Goal: Task Accomplishment & Management: Use online tool/utility

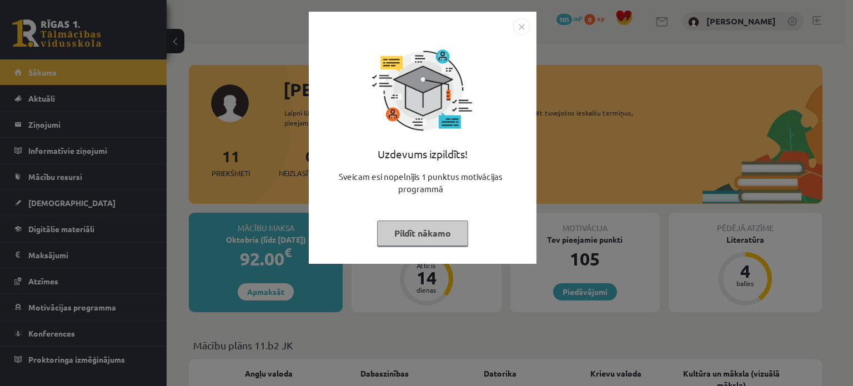
click at [422, 233] on button "Pildīt nākamo" at bounding box center [422, 234] width 91 height 26
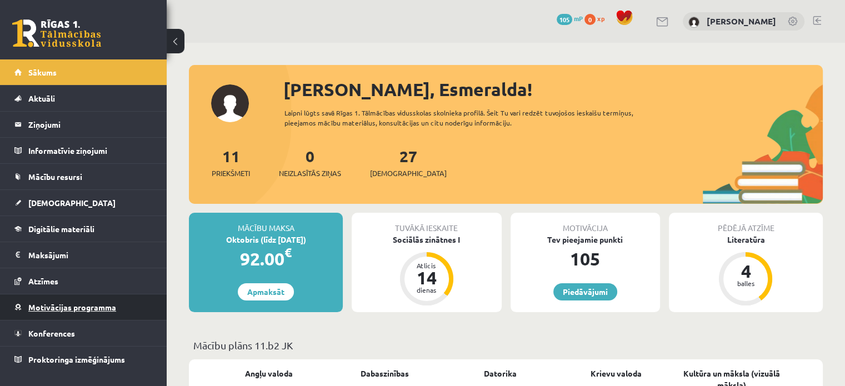
click at [78, 297] on link "Motivācijas programma" at bounding box center [83, 307] width 138 height 26
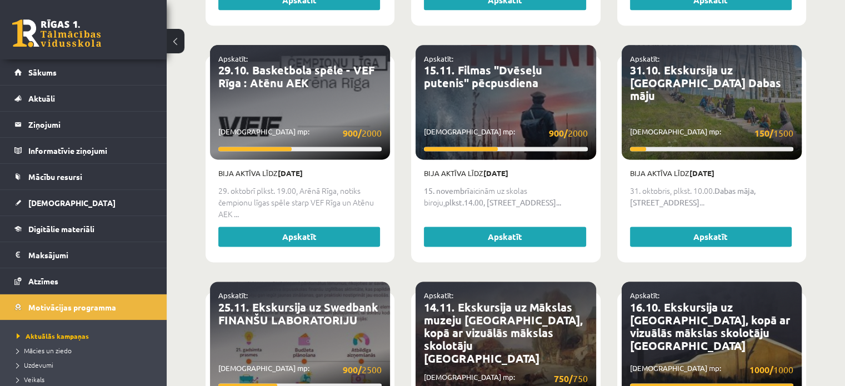
scroll to position [1451, 0]
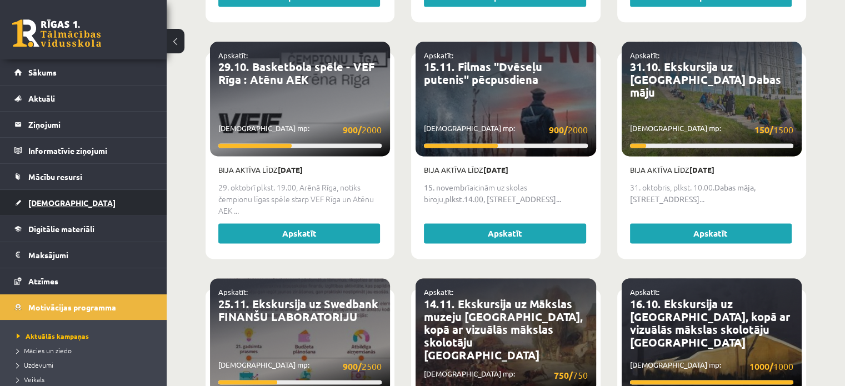
click at [49, 202] on span "[DEMOGRAPHIC_DATA]" at bounding box center [71, 203] width 87 height 10
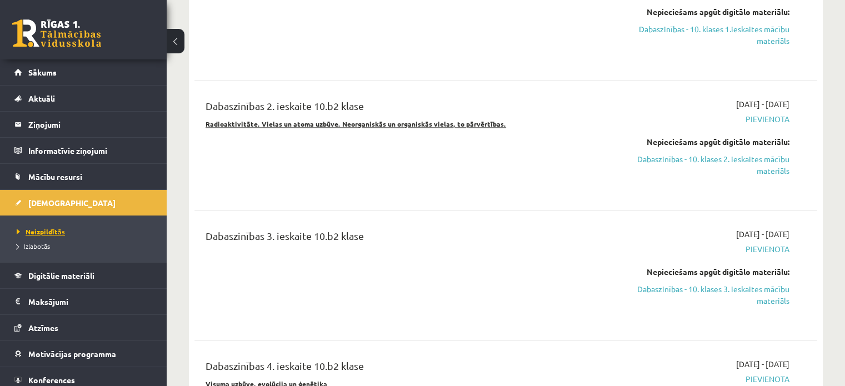
click at [49, 230] on span "Neizpildītās" at bounding box center [41, 231] width 48 height 9
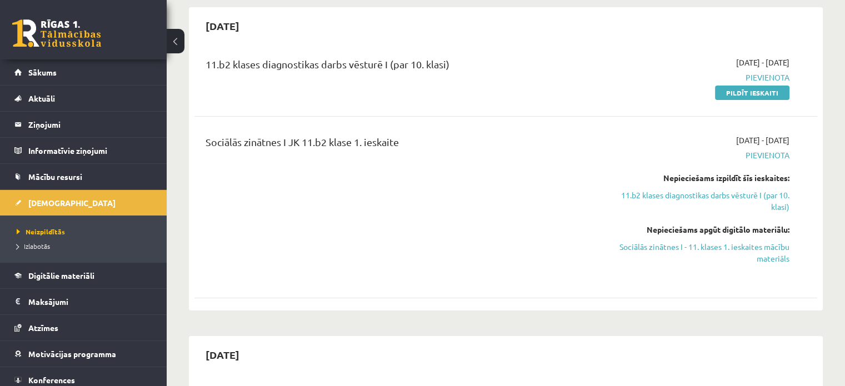
scroll to position [79, 0]
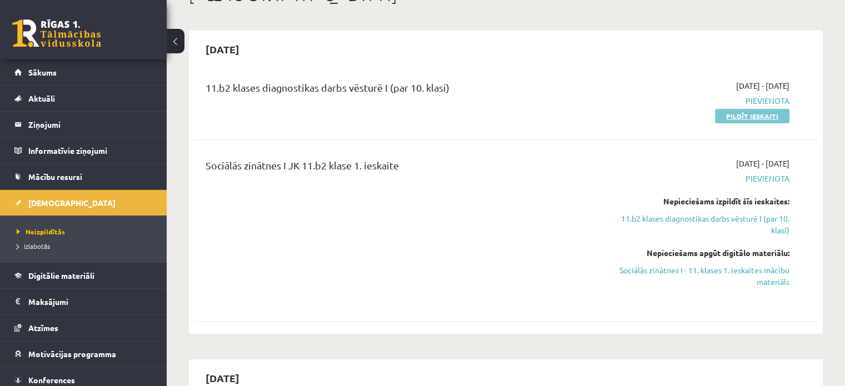
click at [740, 118] on link "Pildīt ieskaiti" at bounding box center [752, 116] width 74 height 14
